Goal: Check status

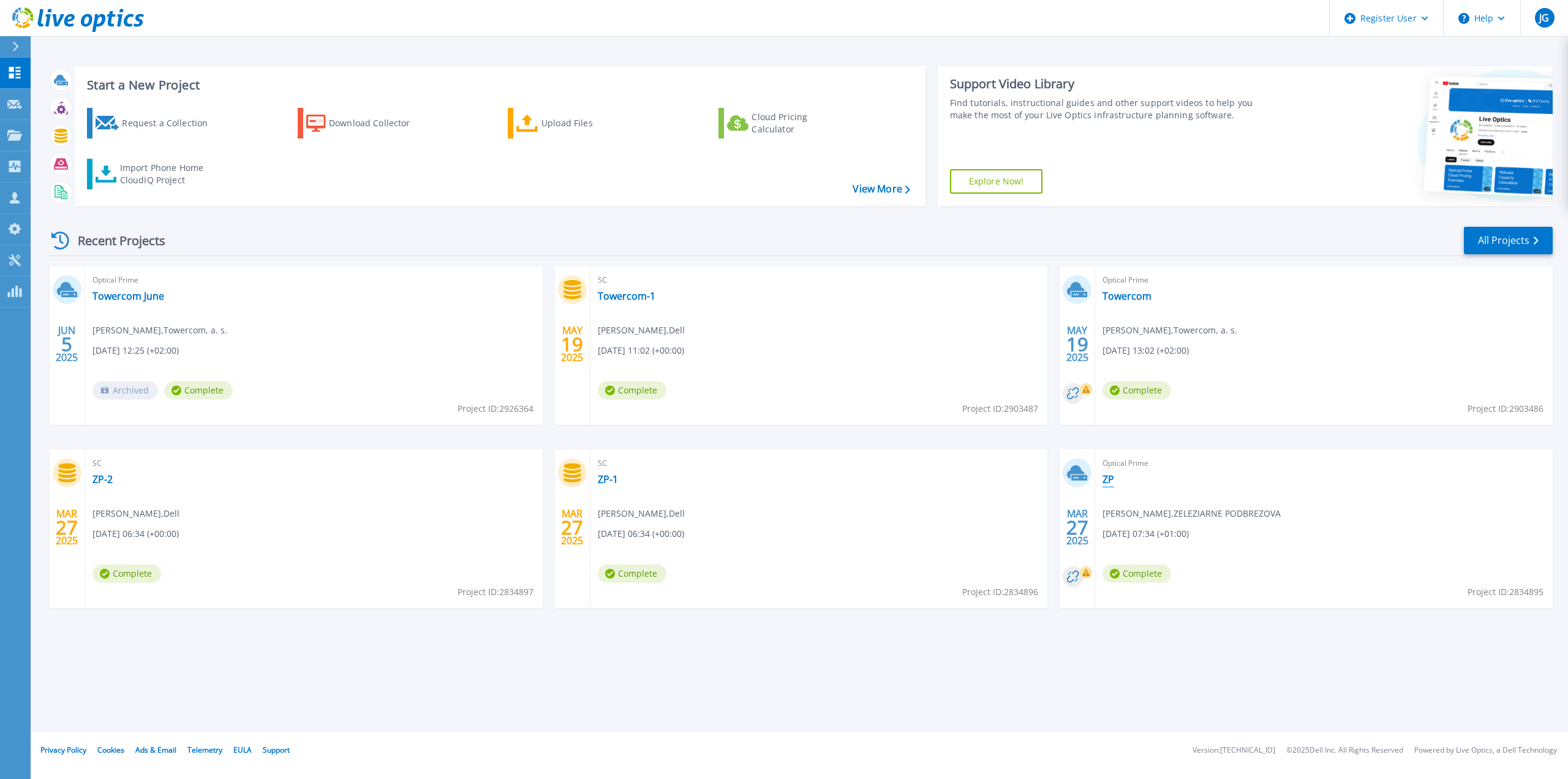
click at [1108, 481] on link "ZP" at bounding box center [1108, 479] width 12 height 12
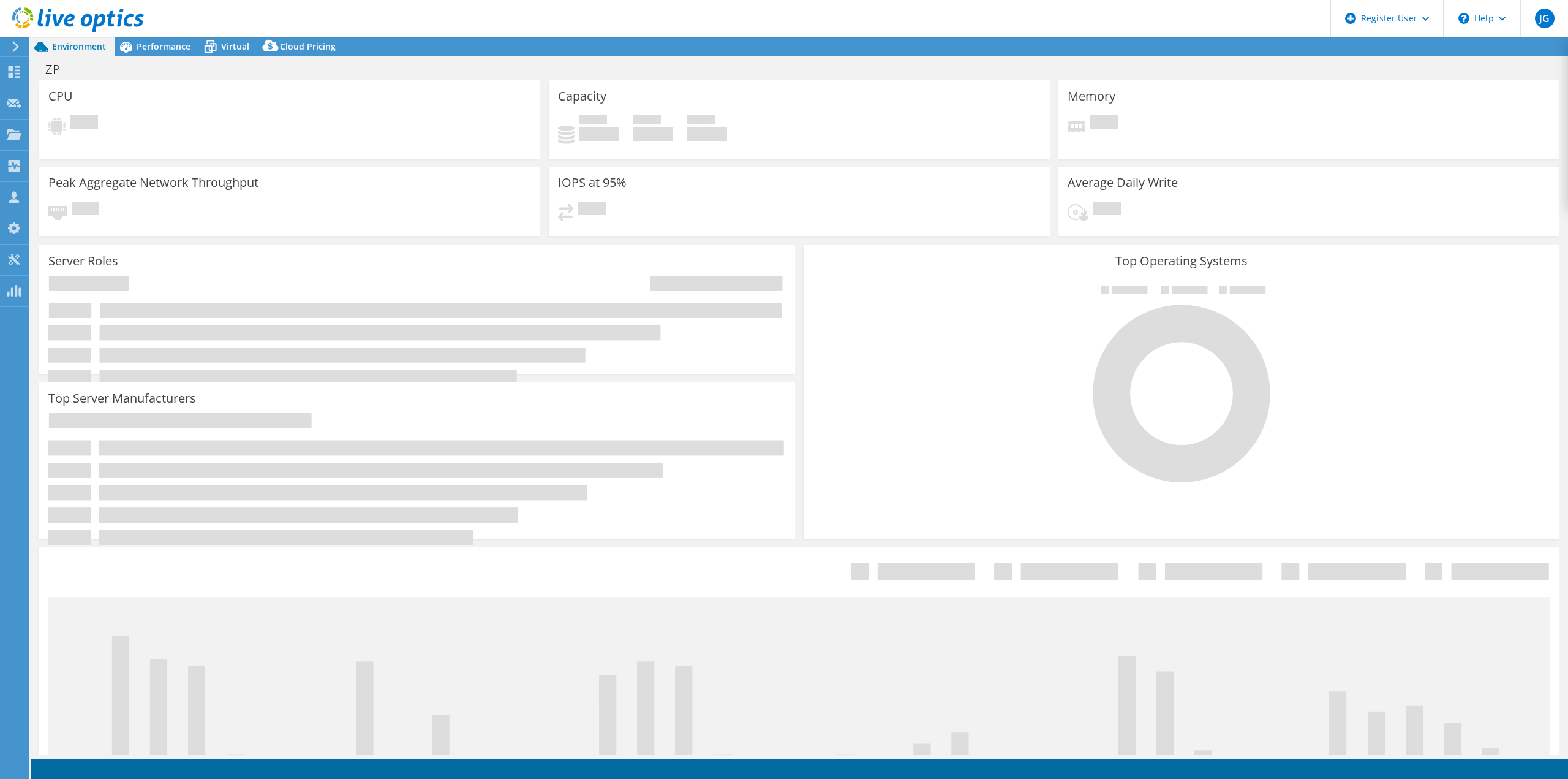
select select "EUFrankfurt"
select select "USD"
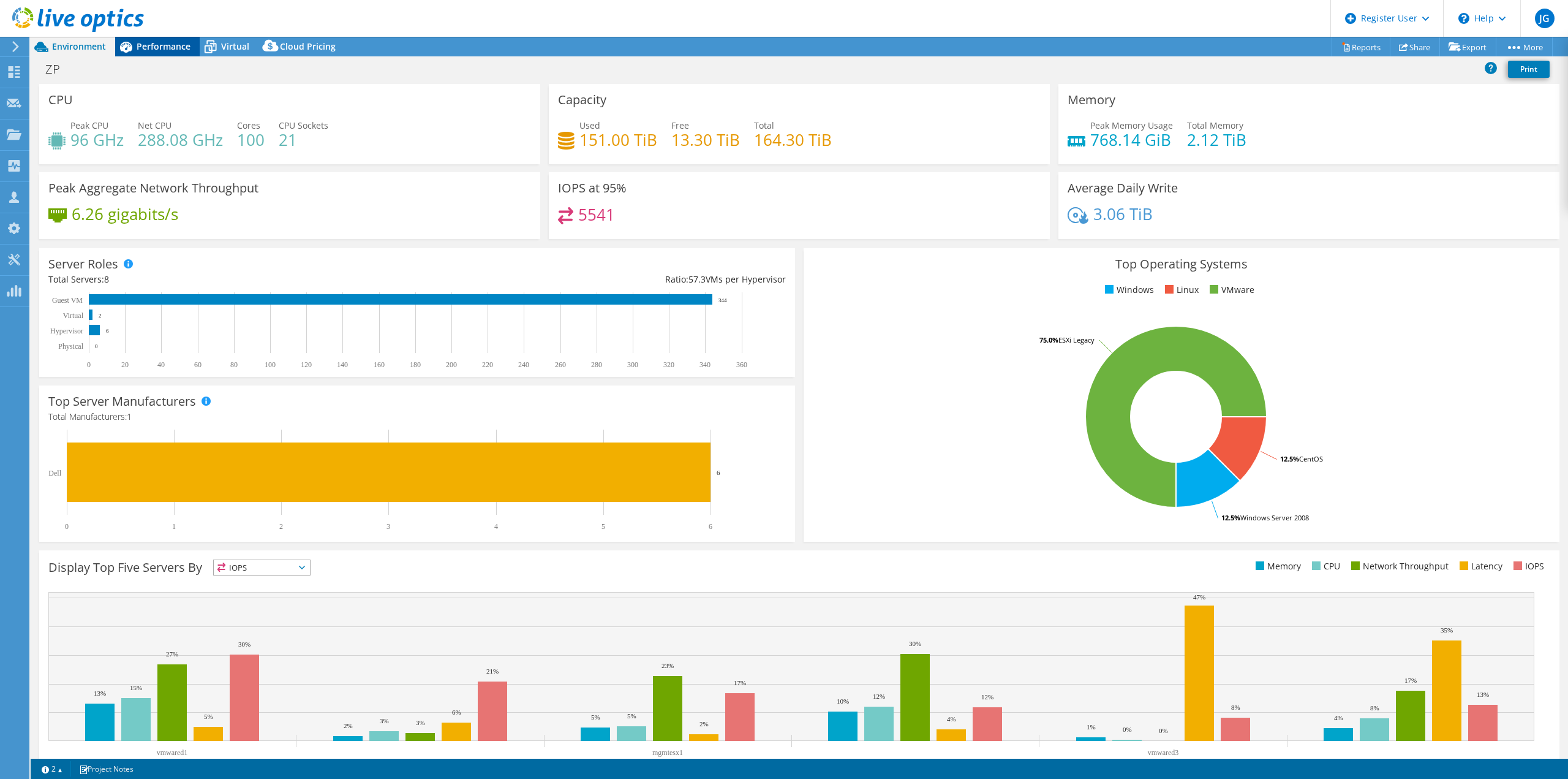
click at [165, 46] on span "Performance" at bounding box center [163, 46] width 54 height 12
